Goal: Find specific page/section: Find specific page/section

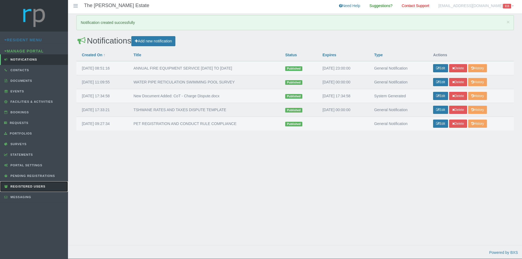
click at [44, 187] on span "Registered Users" at bounding box center [27, 186] width 36 height 3
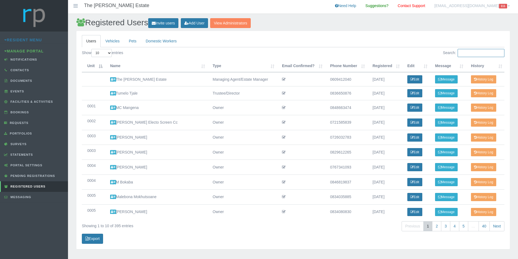
click at [477, 54] on input "Search:" at bounding box center [480, 53] width 47 height 8
click at [437, 228] on link "2" at bounding box center [436, 226] width 9 height 10
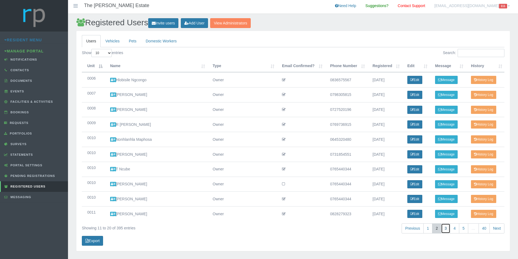
click at [444, 230] on link "3" at bounding box center [445, 228] width 9 height 10
click at [453, 229] on link "4" at bounding box center [454, 228] width 9 height 10
click at [464, 228] on link "5" at bounding box center [463, 228] width 9 height 10
click at [496, 229] on link "Next" at bounding box center [496, 228] width 15 height 10
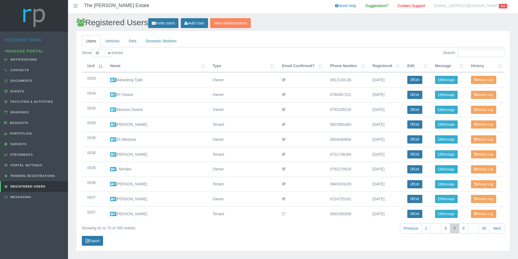
click at [496, 229] on link "Next" at bounding box center [496, 228] width 15 height 10
